Goal: Task Accomplishment & Management: Manage account settings

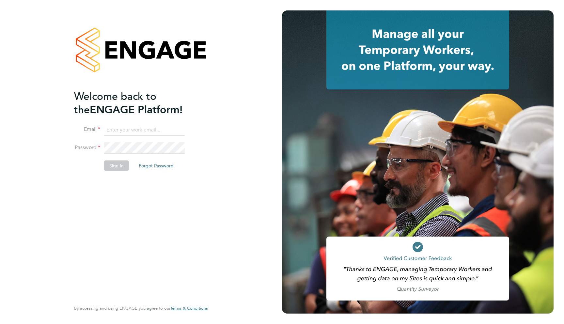
type input "support@engagelabs.io"
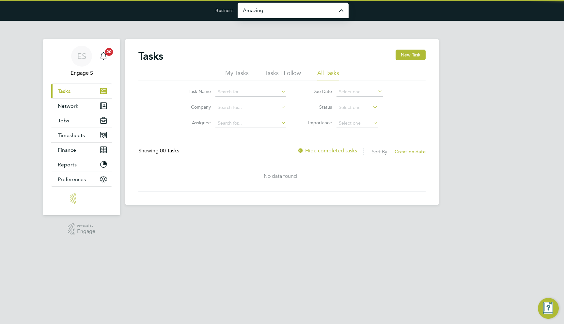
type input "Amazing Recruitment Limited"
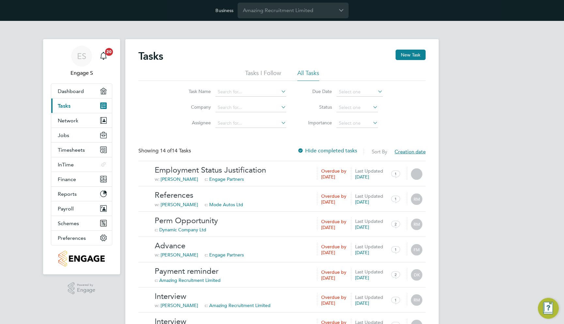
scroll to position [0, 0]
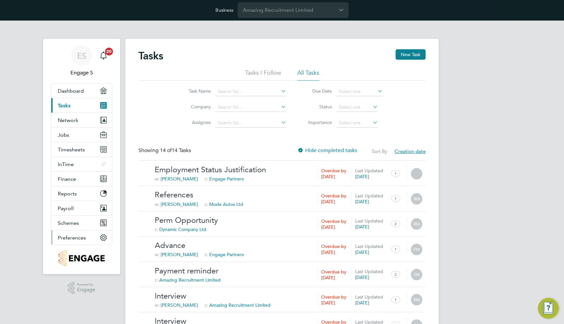
click at [85, 234] on span "Preferences" at bounding box center [72, 237] width 28 height 6
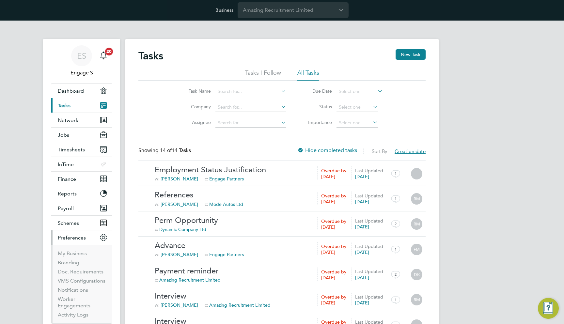
click at [76, 259] on li "My Business" at bounding box center [82, 254] width 49 height 9
click at [75, 261] on link "Branding" at bounding box center [69, 262] width 22 height 6
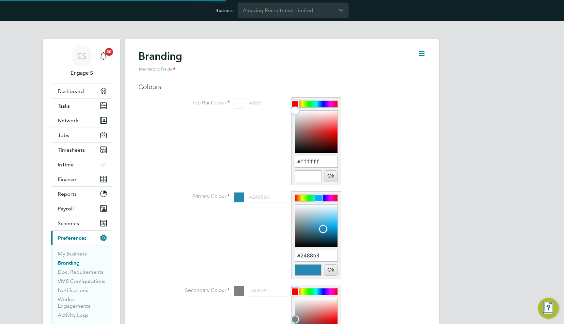
scroll to position [8, 81]
click at [335, 158] on input "#ffffff" at bounding box center [316, 161] width 42 height 11
paste input "0d8294"
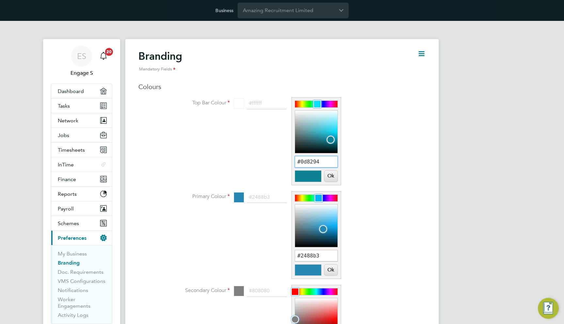
type input "#0d8294"
click at [313, 253] on input "#2488b3" at bounding box center [316, 255] width 42 height 11
paste input "0d8294"
type input "#0d8294"
click at [328, 269] on button "Ok" at bounding box center [330, 269] width 13 height 11
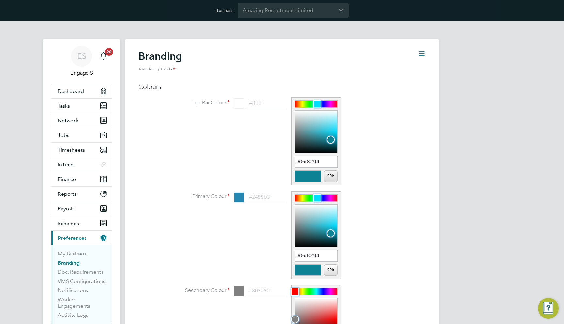
type input "#0d8294"
click at [332, 178] on button "Ok" at bounding box center [330, 176] width 13 height 11
type input "#0d8294"
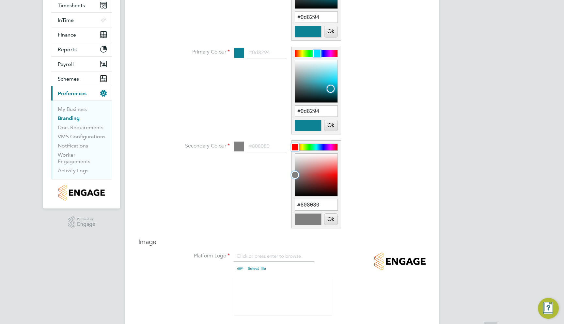
scroll to position [151, 0]
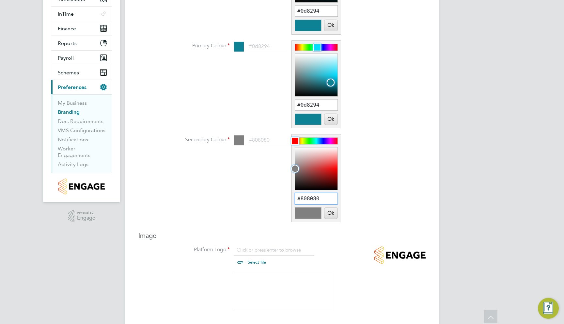
click at [317, 196] on input "#808080" at bounding box center [316, 198] width 42 height 11
paste input "0d8294"
type input "#0d8294"
click at [327, 215] on button "Ok" at bounding box center [330, 212] width 13 height 11
type input "#0d8294"
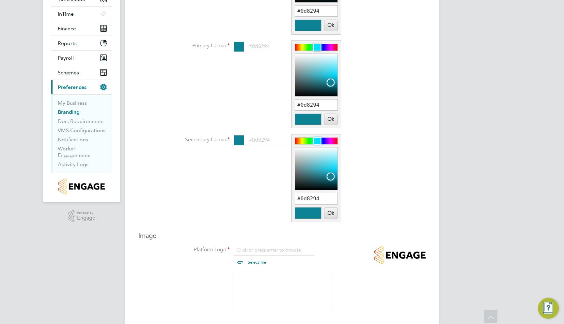
click at [275, 251] on input "file" at bounding box center [263, 257] width 102 height 20
type input "C:\fakepath\ENGAGE Platform Logo.png"
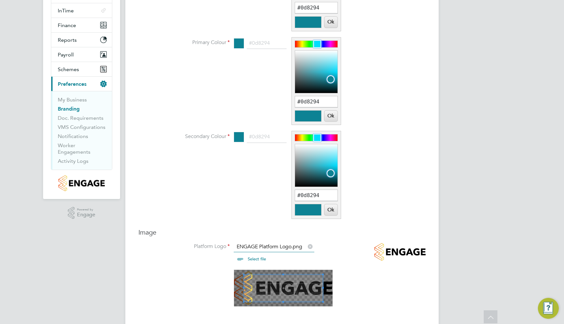
scroll to position [247, 0]
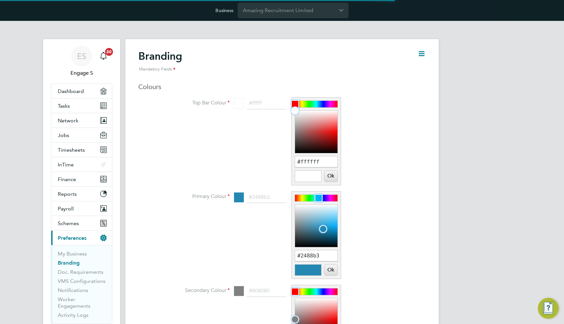
scroll to position [8, 81]
click at [303, 159] on input "#ffffff" at bounding box center [316, 161] width 42 height 11
paste input "0d8294"
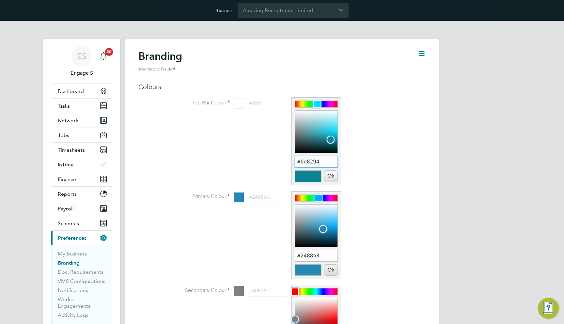
type input "#0d8294"
click at [335, 175] on button "Ok" at bounding box center [330, 176] width 13 height 11
type input "#0d8294"
click at [326, 256] on input "#2488b3" at bounding box center [316, 255] width 42 height 11
paste input "0d8294"
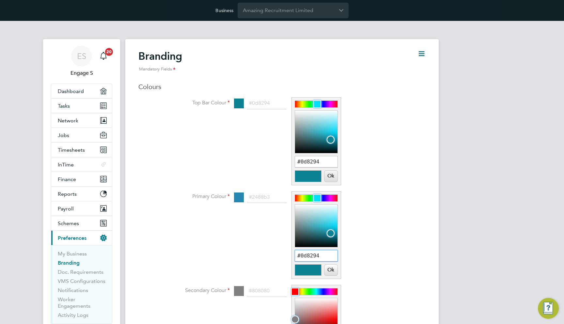
type input "#0d8294"
click at [329, 266] on button "Ok" at bounding box center [330, 269] width 13 height 11
type input "#0d8294"
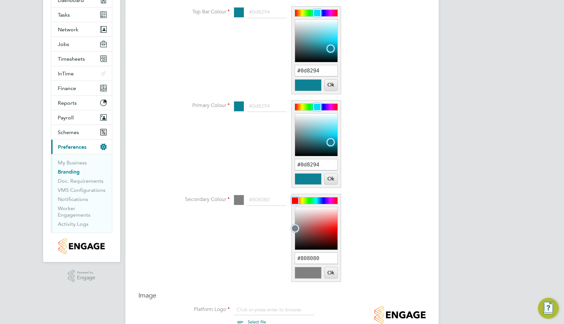
scroll to position [185, 0]
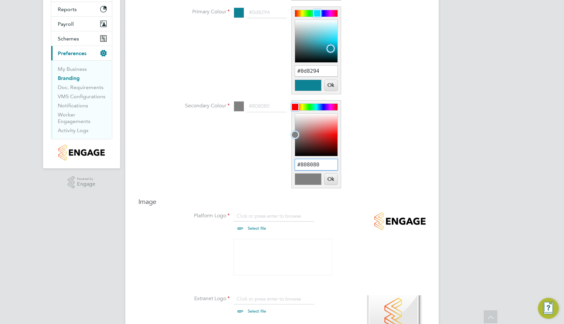
click at [325, 165] on input "#808080" at bounding box center [316, 164] width 42 height 11
paste input "0d8294"
type input "#0d8294"
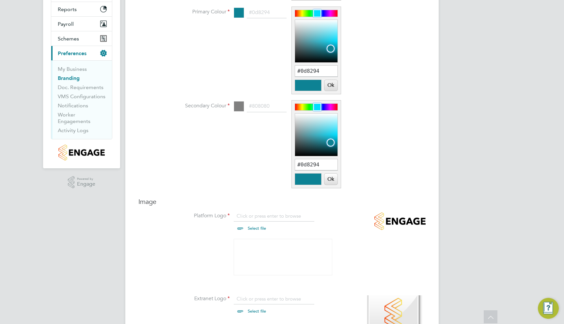
click at [332, 181] on button "Ok" at bounding box center [330, 179] width 13 height 11
type input "#0d8294"
click at [265, 216] on input "file" at bounding box center [263, 223] width 102 height 20
type input "C:\fakepath\ENGAGE Platform Logo.png"
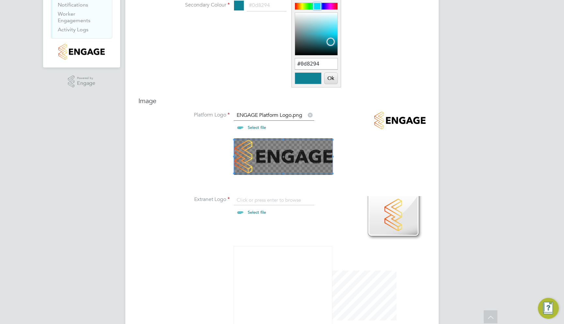
scroll to position [357, 0]
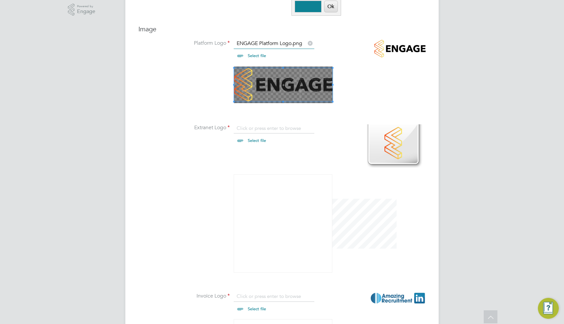
click at [287, 130] on input "file" at bounding box center [263, 135] width 102 height 20
type input "C:\fakepath\ENGAGE Extranet Logo.png"
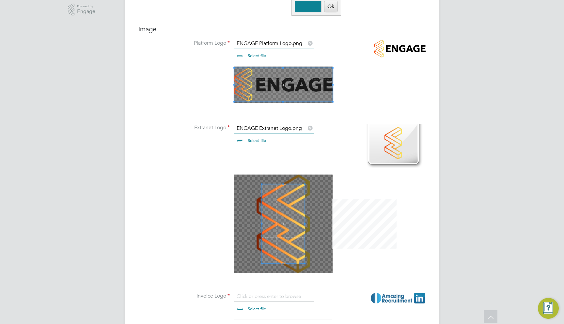
click at [261, 182] on div at bounding box center [283, 223] width 98 height 98
click at [261, 185] on span at bounding box center [262, 224] width 2 height 79
click at [214, 157] on ul "Platform Logo ENGAGE Platform Logo.png Select file Drop your file here Extranet…" at bounding box center [294, 232] width 261 height 385
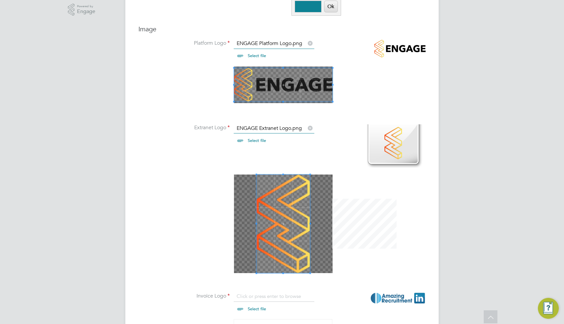
click at [328, 295] on ul "Platform Logo ENGAGE Platform Logo.png Select file Drop your file here Extranet…" at bounding box center [294, 232] width 261 height 385
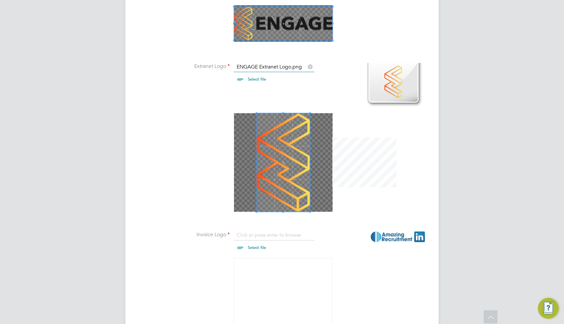
scroll to position [502, 0]
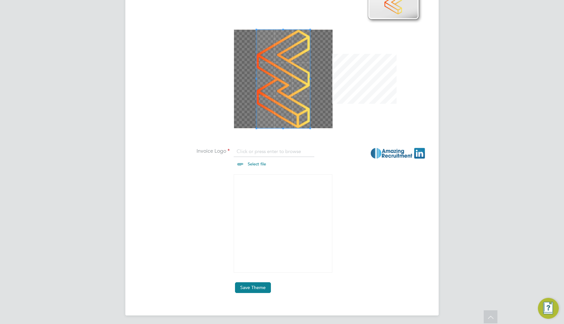
click at [256, 284] on button "Save Theme" at bounding box center [253, 287] width 36 height 10
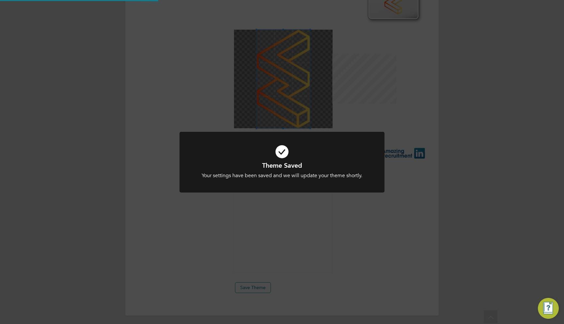
click at [369, 230] on div "Theme Saved Your settings have been saved and we will update your theme shortly…" at bounding box center [282, 162] width 564 height 324
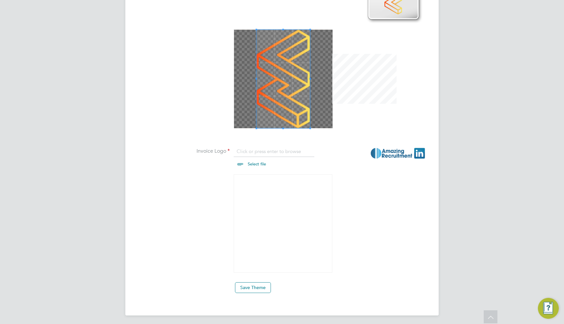
scroll to position [0, 0]
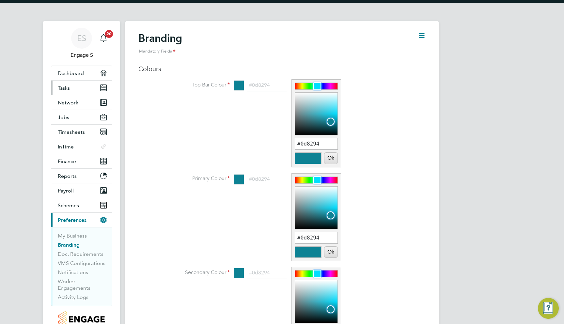
scroll to position [15, 0]
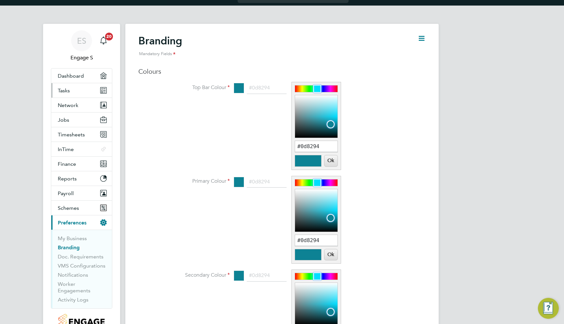
click at [81, 92] on link "Tasks" at bounding box center [81, 90] width 61 height 14
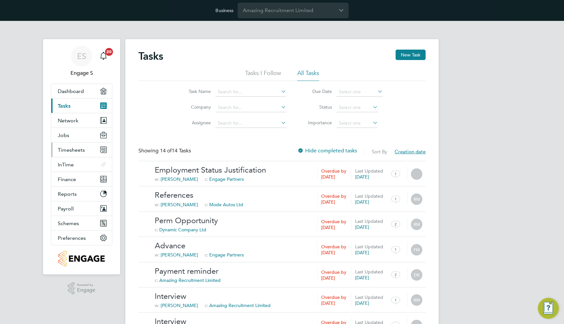
click at [76, 146] on button "Timesheets" at bounding box center [81, 150] width 61 height 14
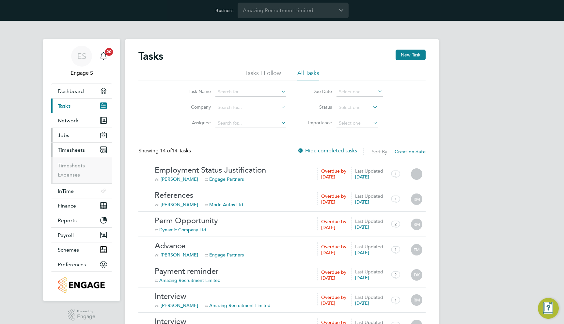
click at [80, 139] on button "Jobs" at bounding box center [81, 135] width 61 height 14
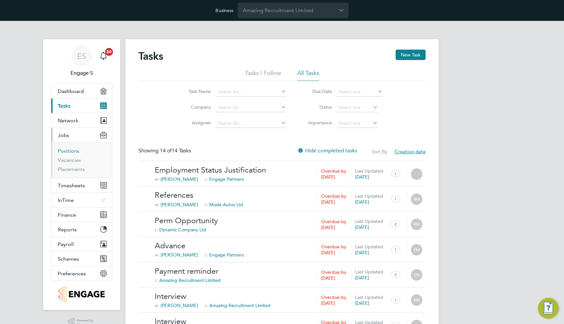
click at [75, 148] on link "Positions" at bounding box center [69, 151] width 22 height 6
